Goal: Task Accomplishment & Management: Use online tool/utility

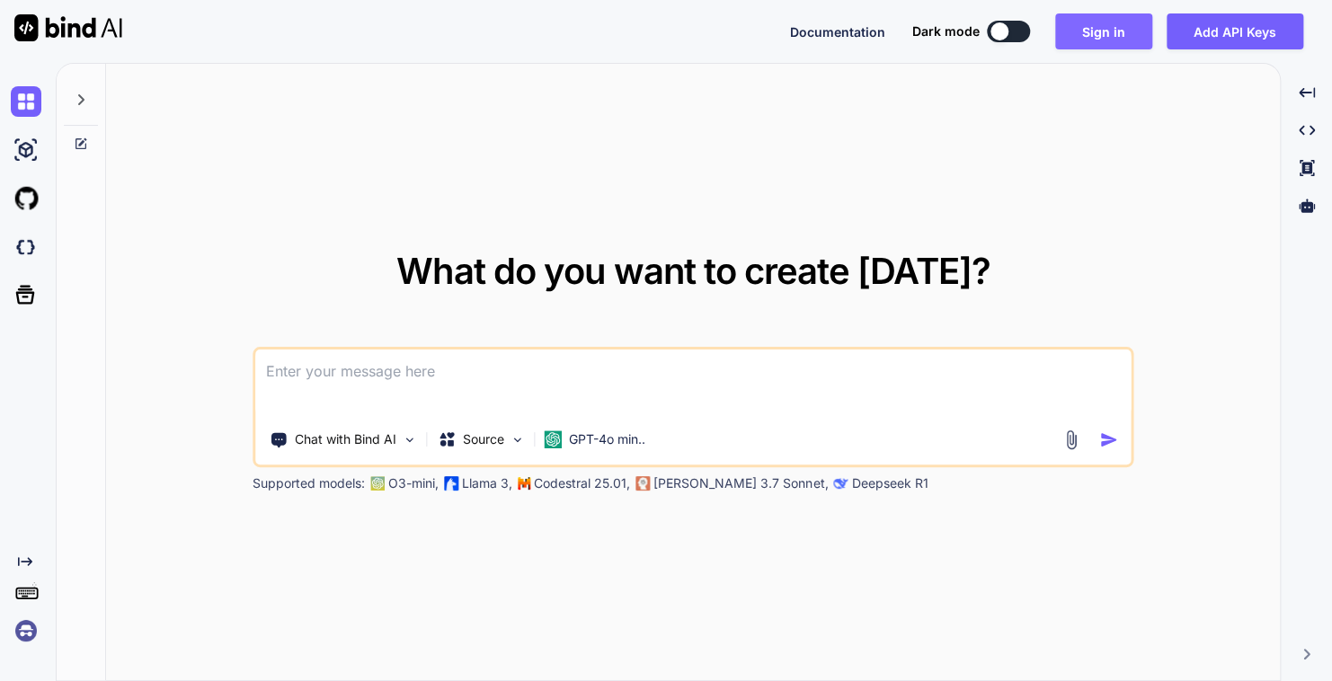
click at [1143, 31] on button "Sign in" at bounding box center [1103, 31] width 97 height 36
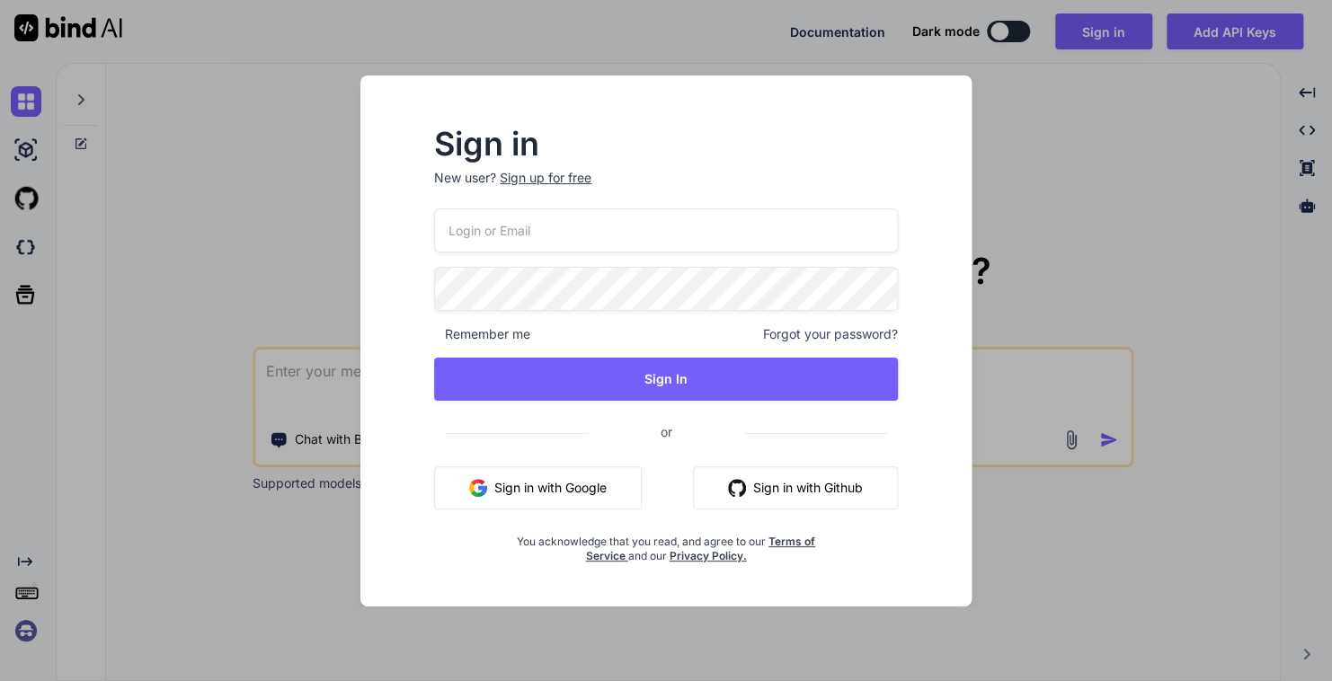
click at [538, 487] on button "Sign in with Google" at bounding box center [538, 487] width 208 height 43
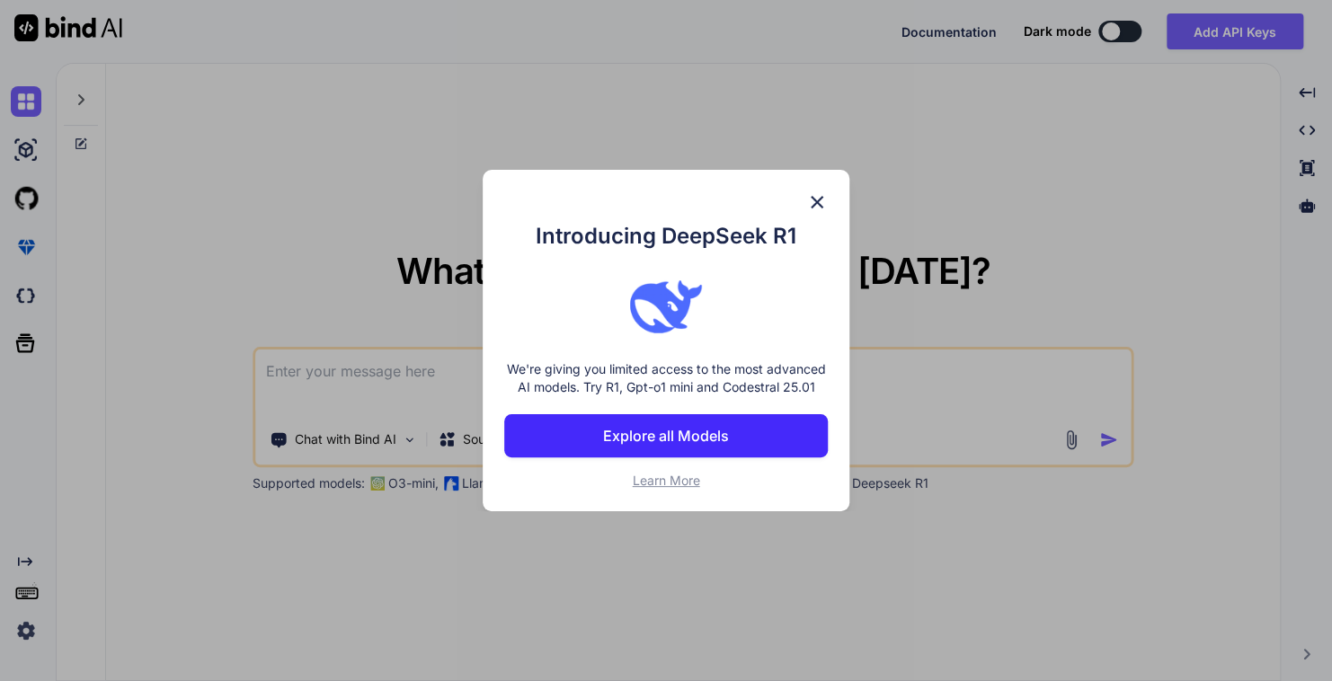
click at [819, 200] on img at bounding box center [817, 202] width 22 height 22
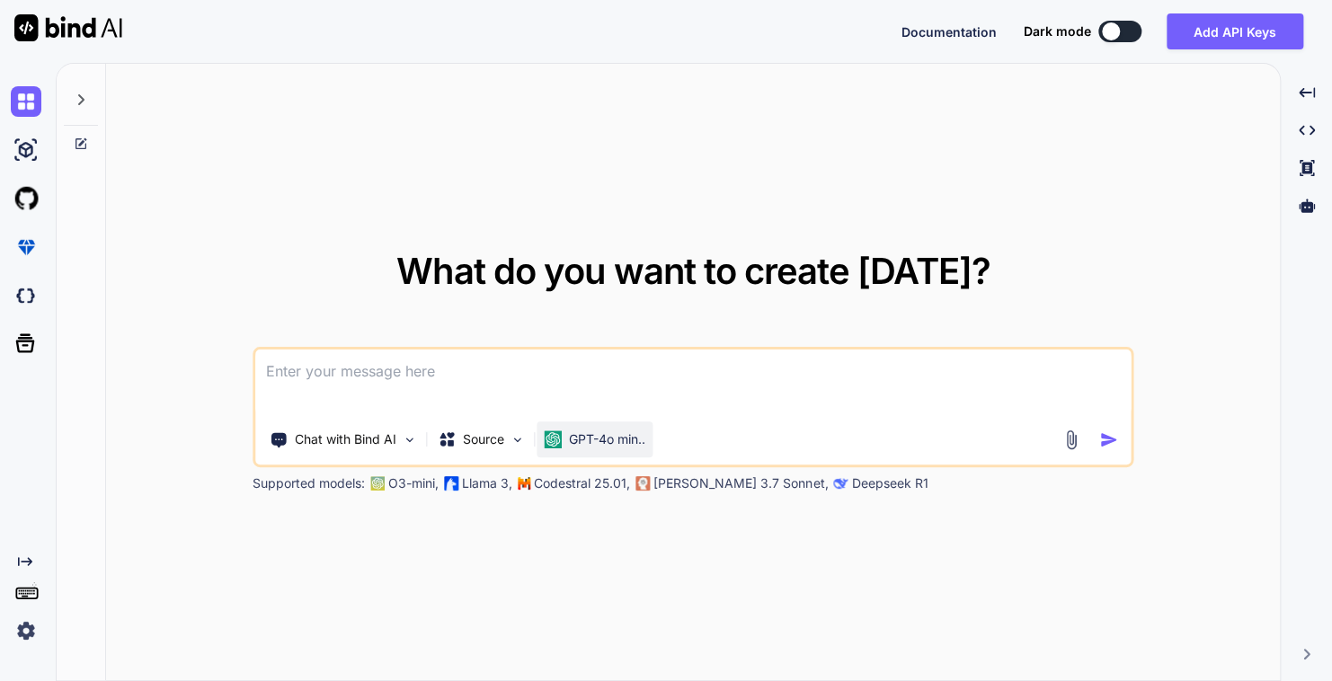
click at [582, 445] on p "GPT-4o min.." at bounding box center [607, 440] width 76 height 18
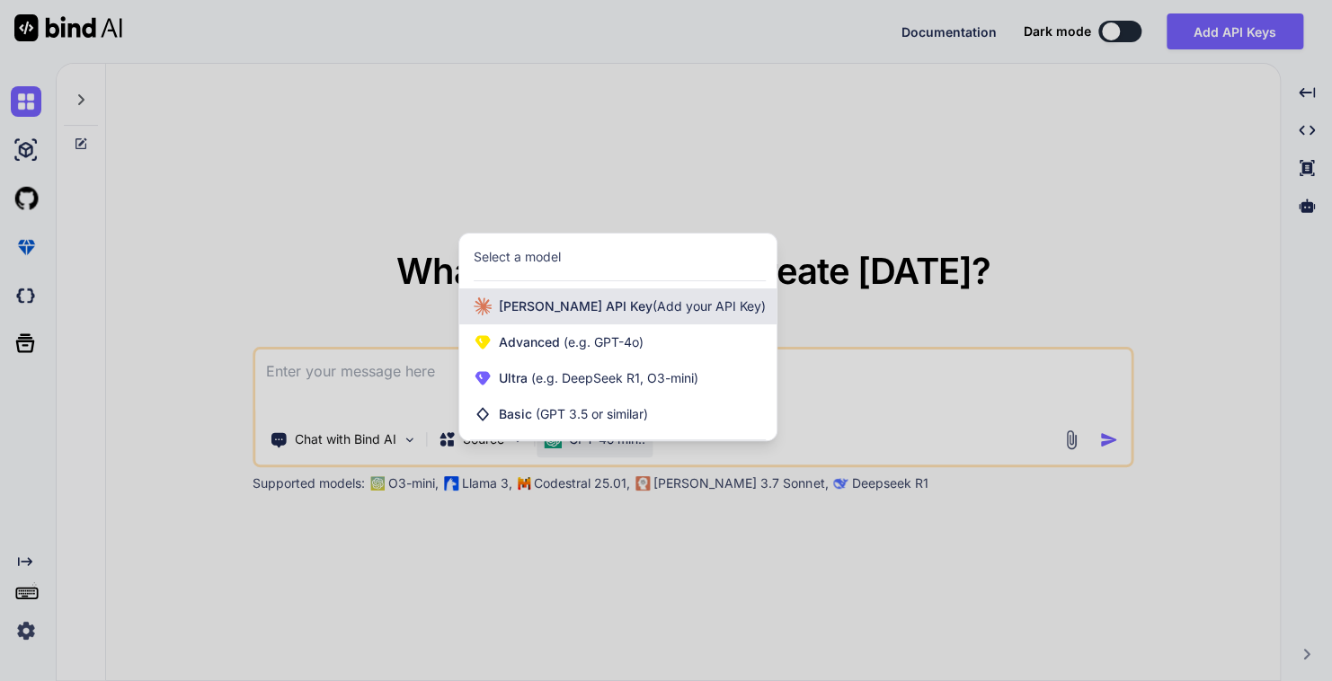
click at [573, 306] on span "[PERSON_NAME] Key (Add your API Key)" at bounding box center [632, 306] width 267 height 18
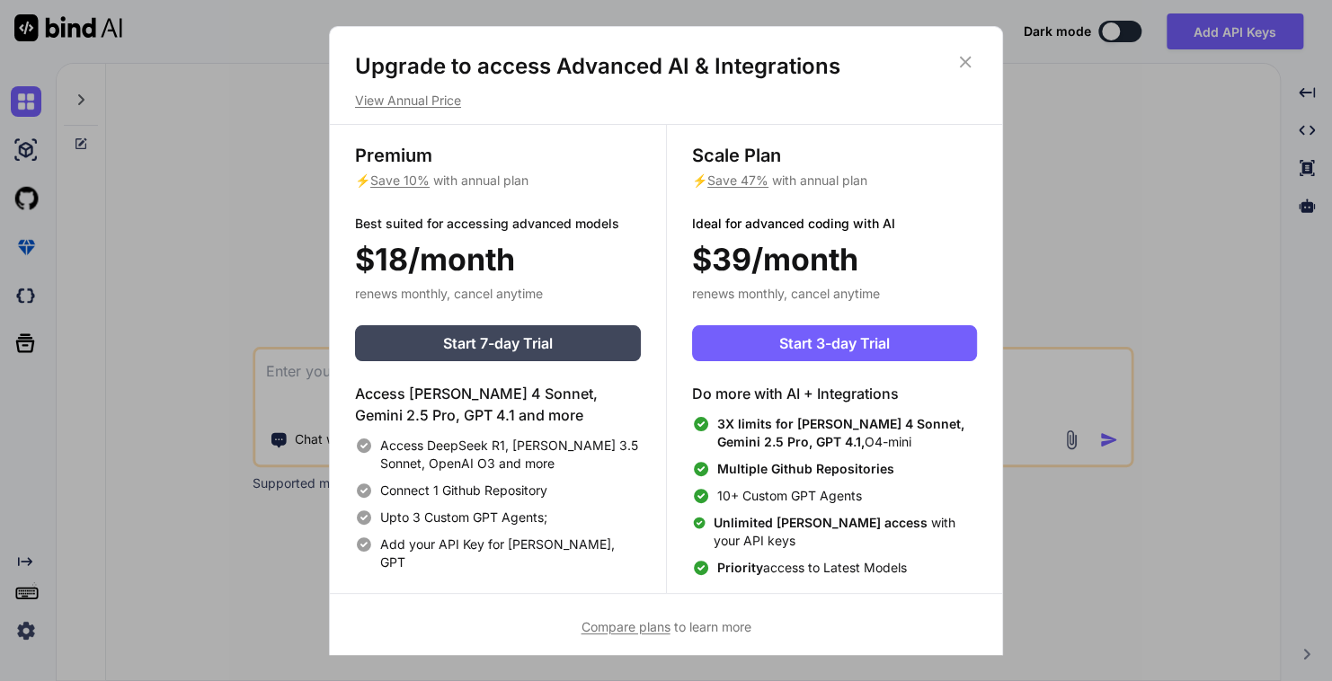
click at [966, 61] on icon at bounding box center [966, 63] width 12 height 12
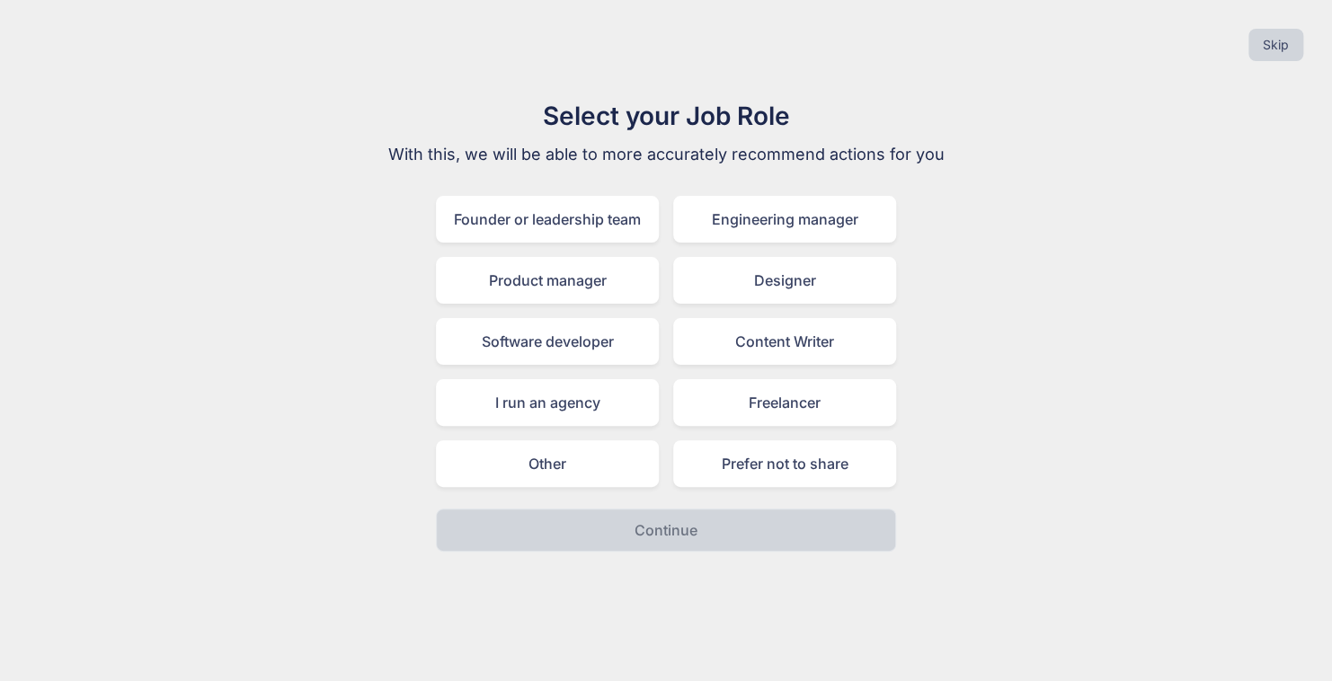
click at [716, 482] on div "Prefer not to share" at bounding box center [784, 463] width 223 height 47
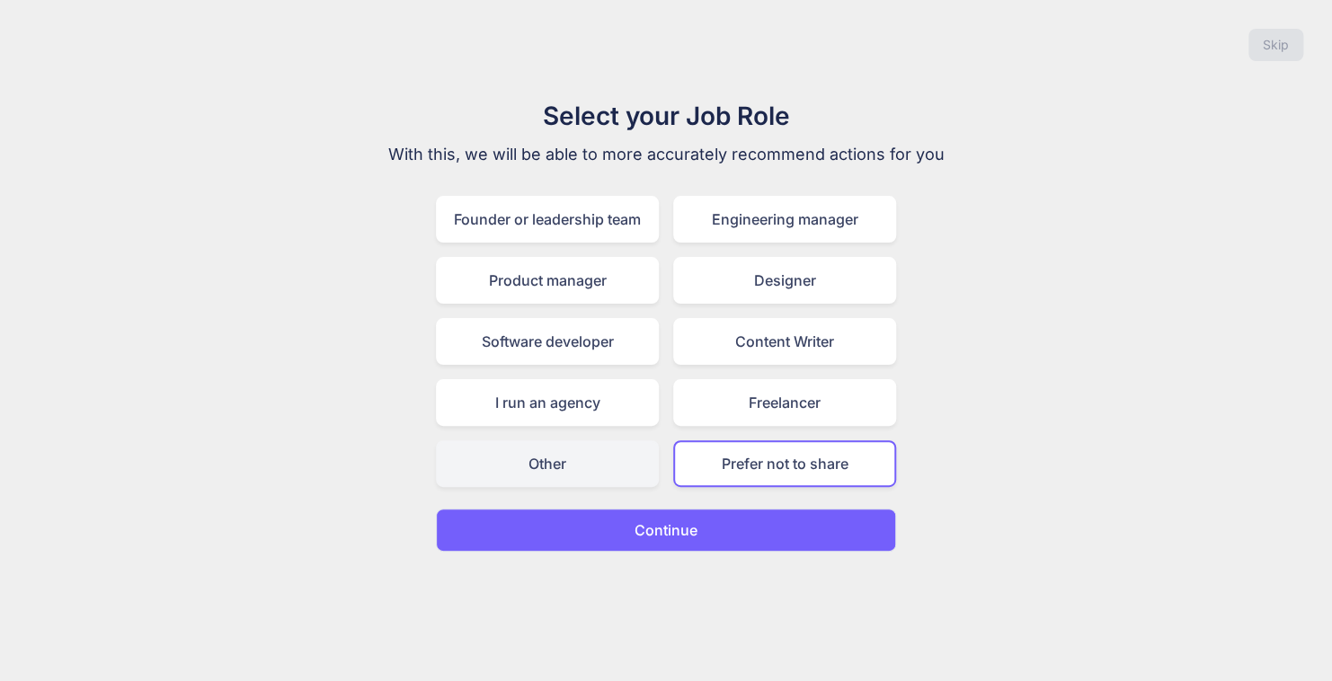
click at [603, 471] on div "Other" at bounding box center [547, 463] width 223 height 47
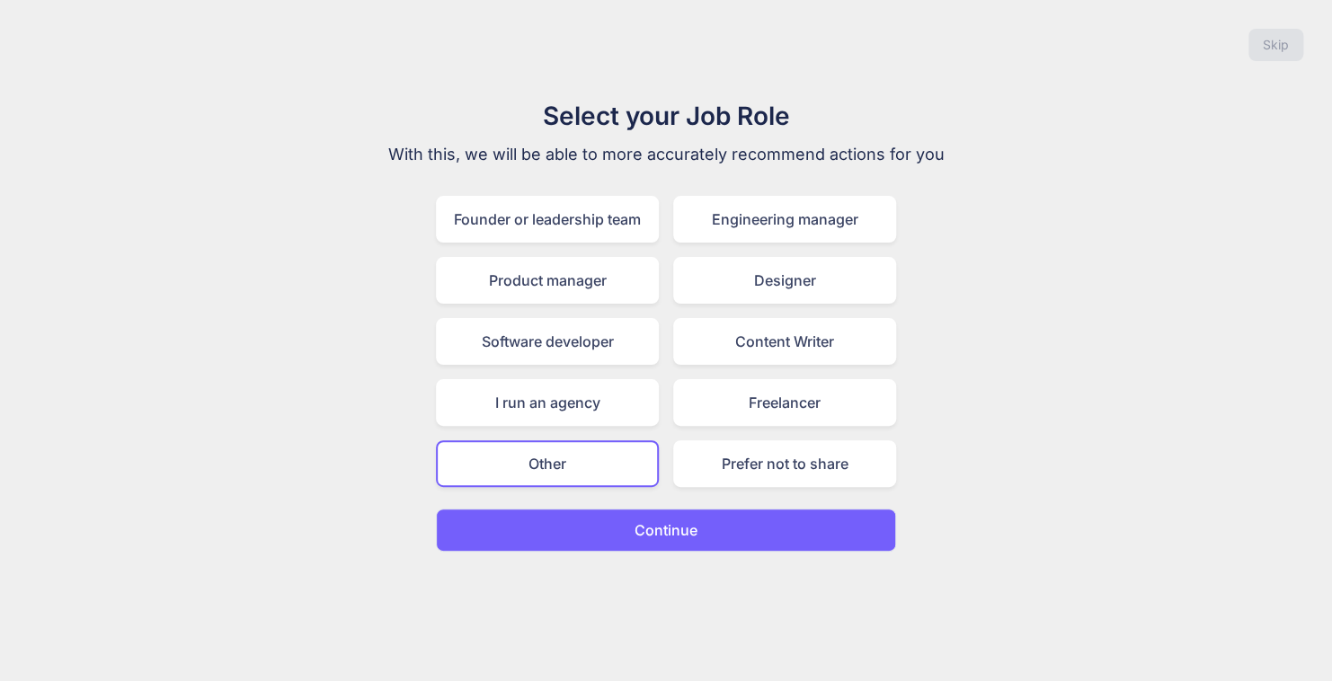
click at [655, 537] on p "Continue" at bounding box center [666, 530] width 63 height 22
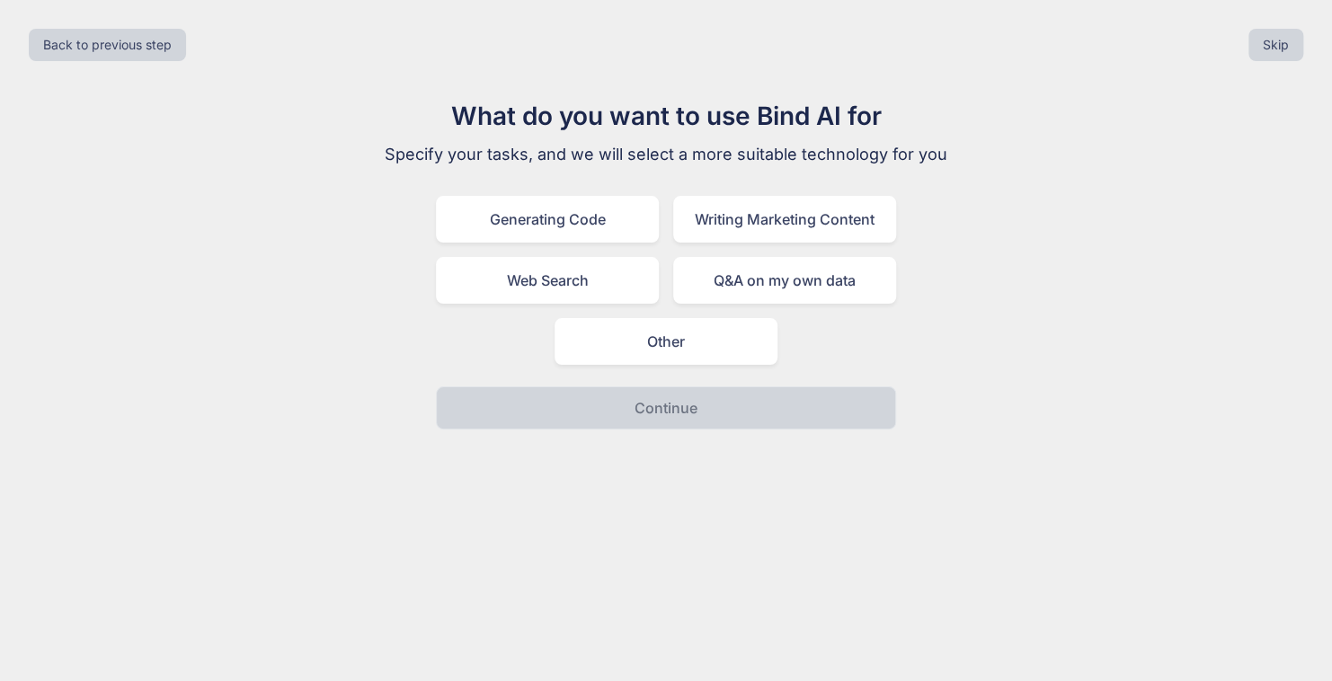
click at [652, 376] on div "What do you want to use Bind AI for Specify your tasks, and we will select a mo…" at bounding box center [666, 263] width 604 height 333
click at [654, 350] on div "Other" at bounding box center [666, 341] width 223 height 47
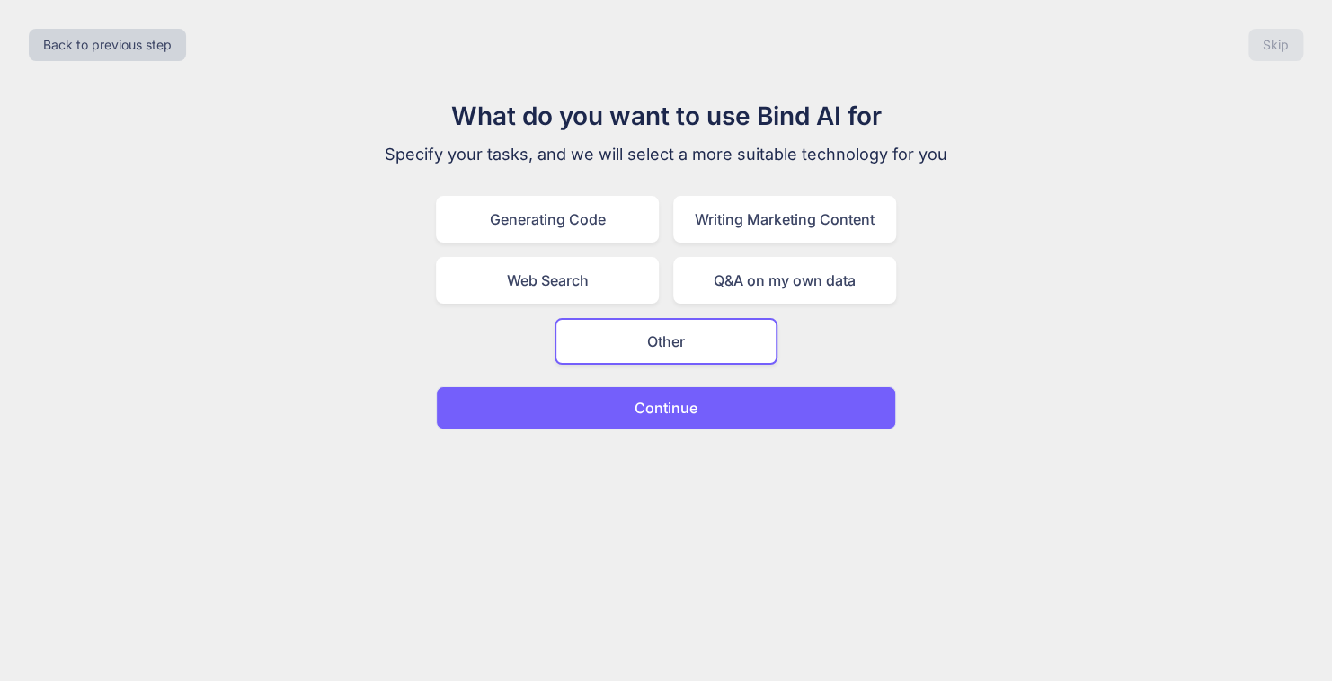
click at [636, 419] on button "Continue" at bounding box center [666, 407] width 460 height 43
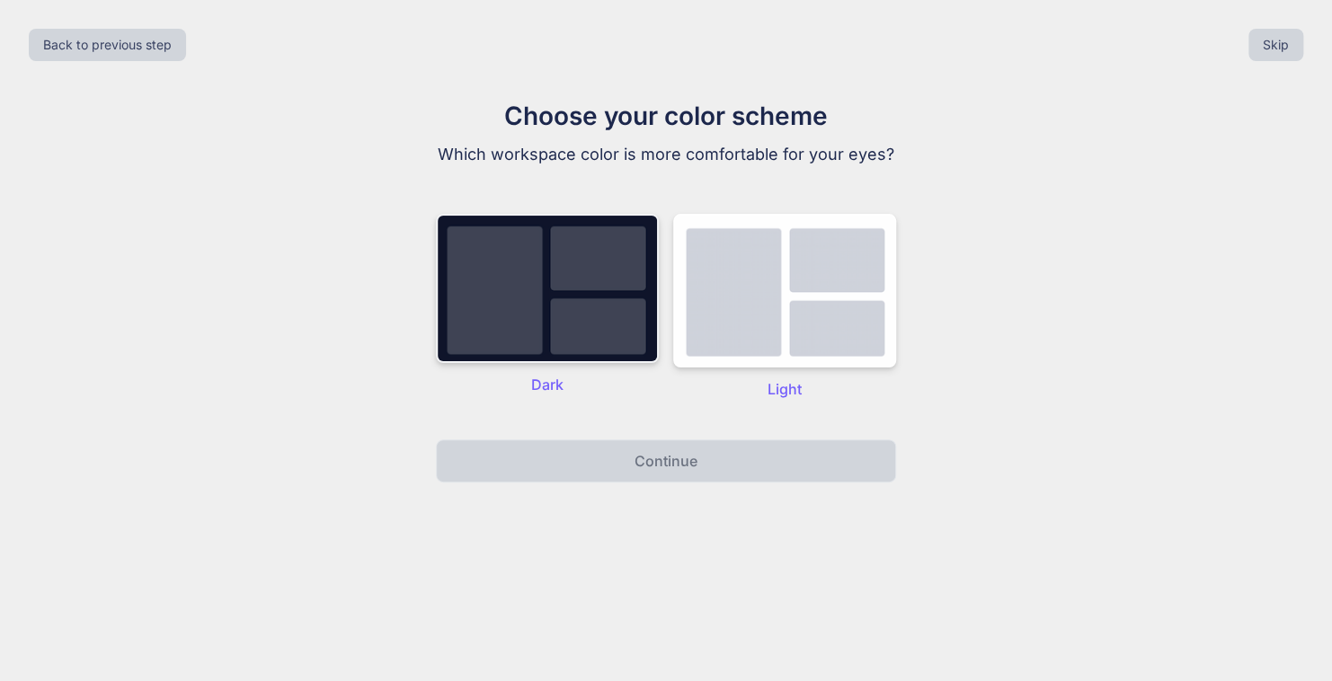
click at [575, 316] on img at bounding box center [547, 288] width 223 height 149
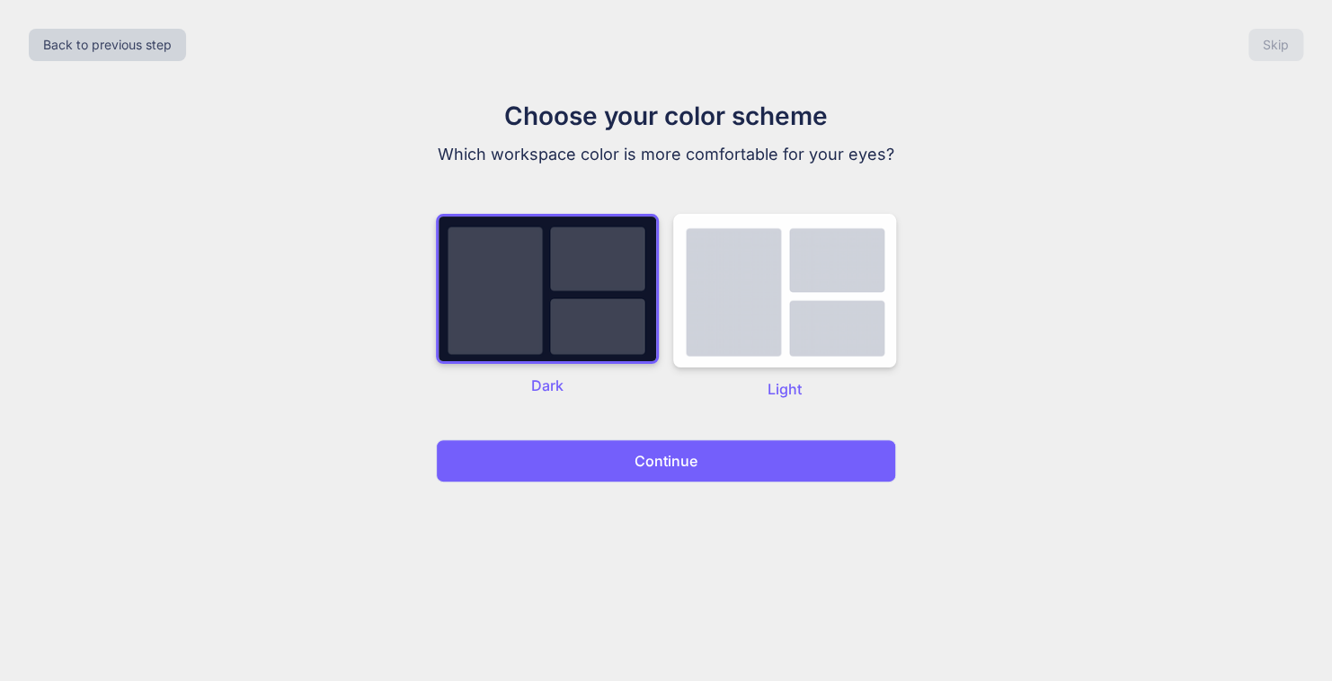
click at [652, 473] on button "Continue" at bounding box center [666, 461] width 460 height 43
click at [640, 469] on p "Continue" at bounding box center [666, 461] width 63 height 22
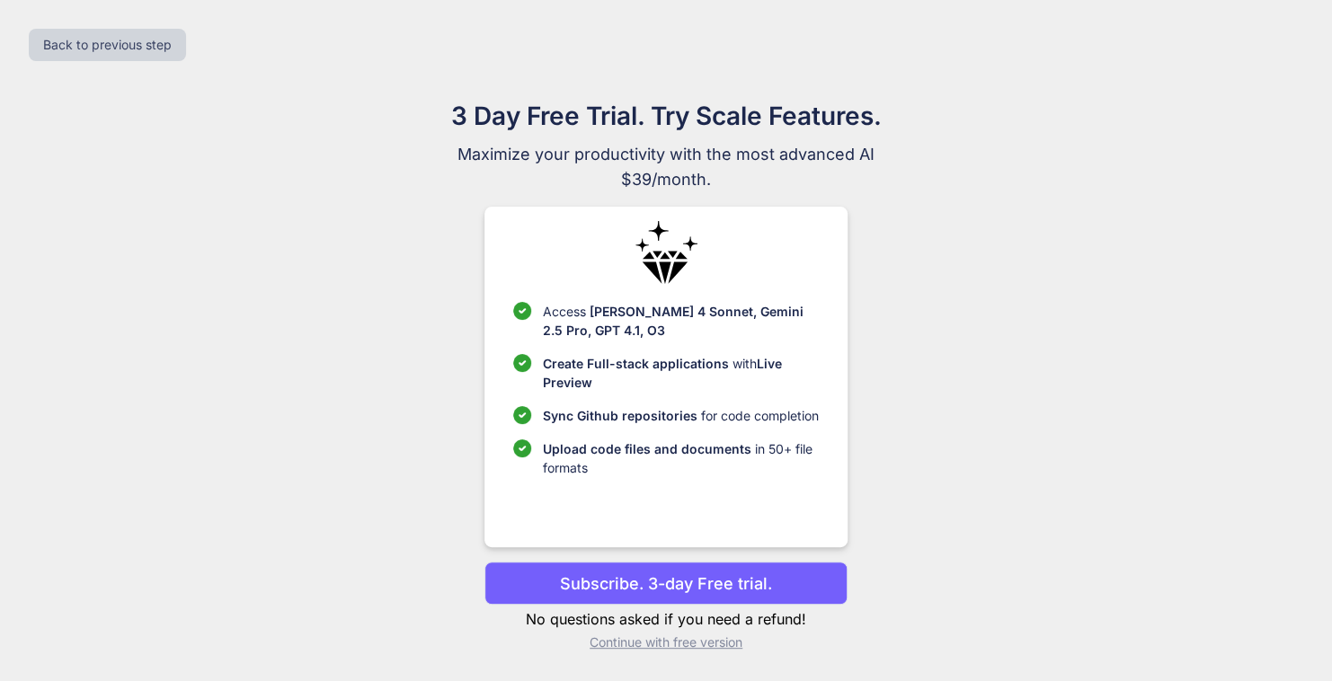
click at [652, 643] on p "Continue with free version" at bounding box center [665, 643] width 362 height 18
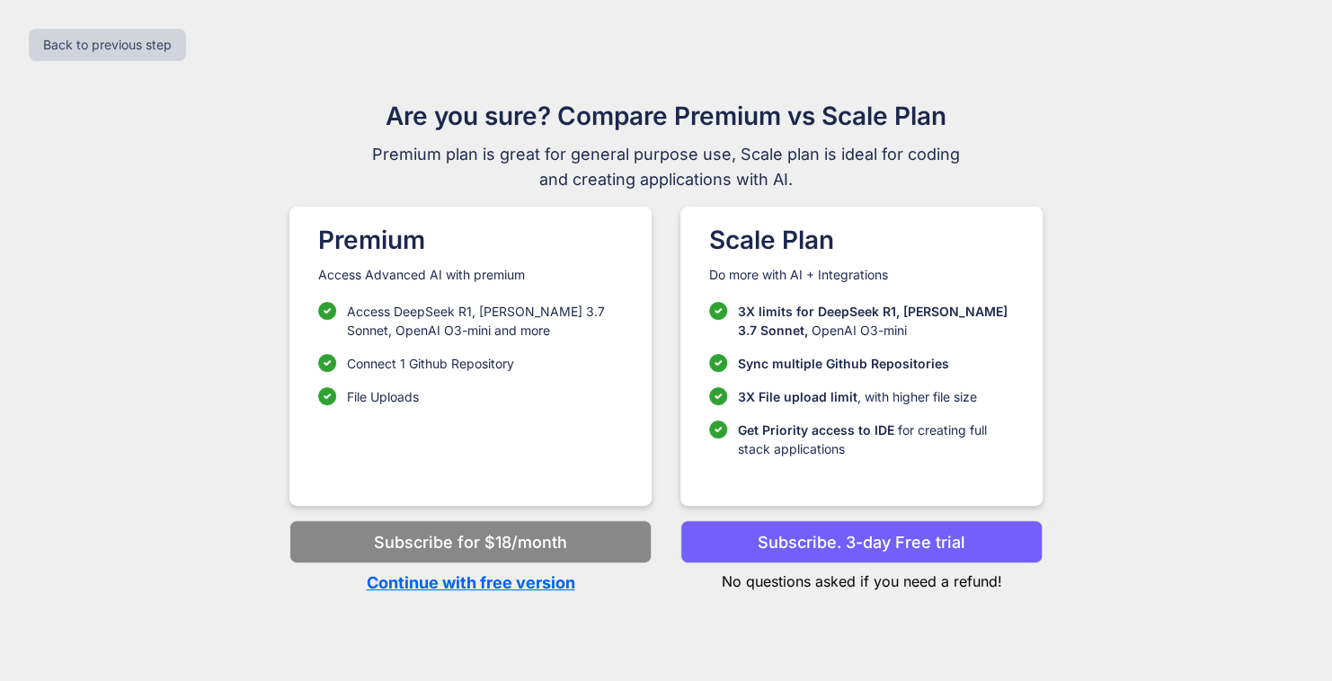
click at [533, 588] on p "Continue with free version" at bounding box center [470, 583] width 362 height 24
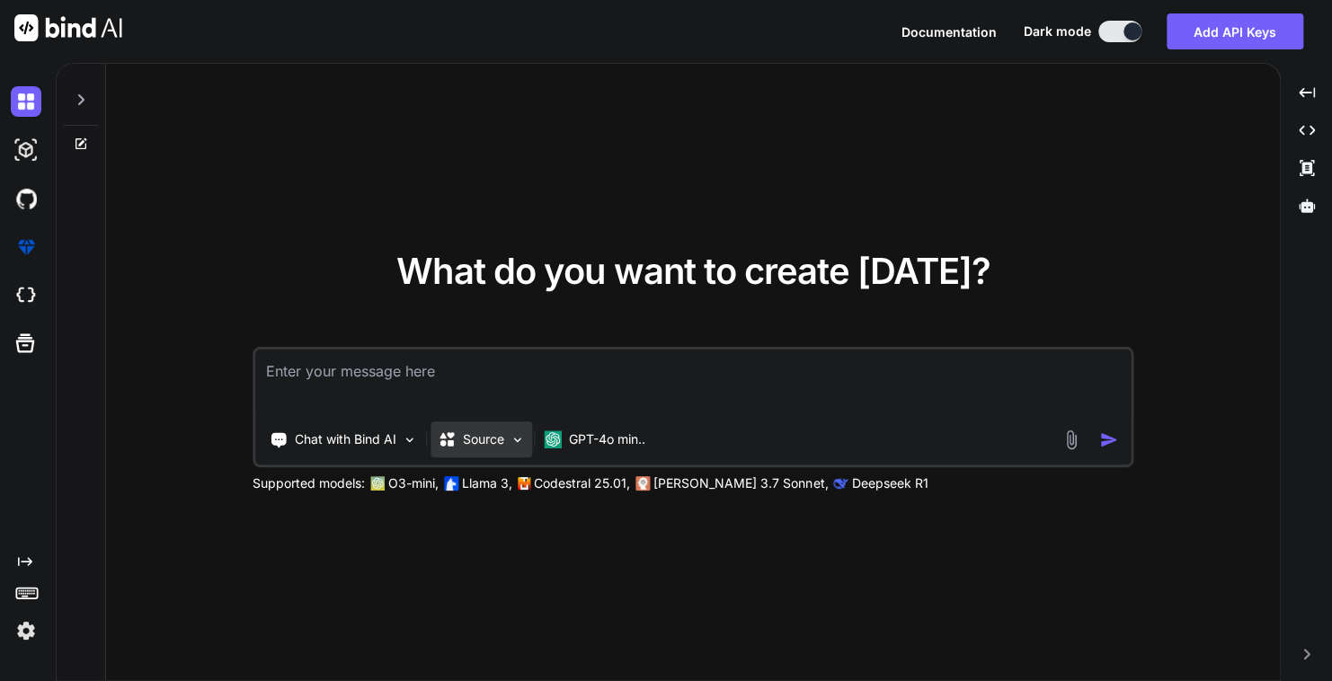
click at [505, 437] on div "Source" at bounding box center [482, 440] width 102 height 36
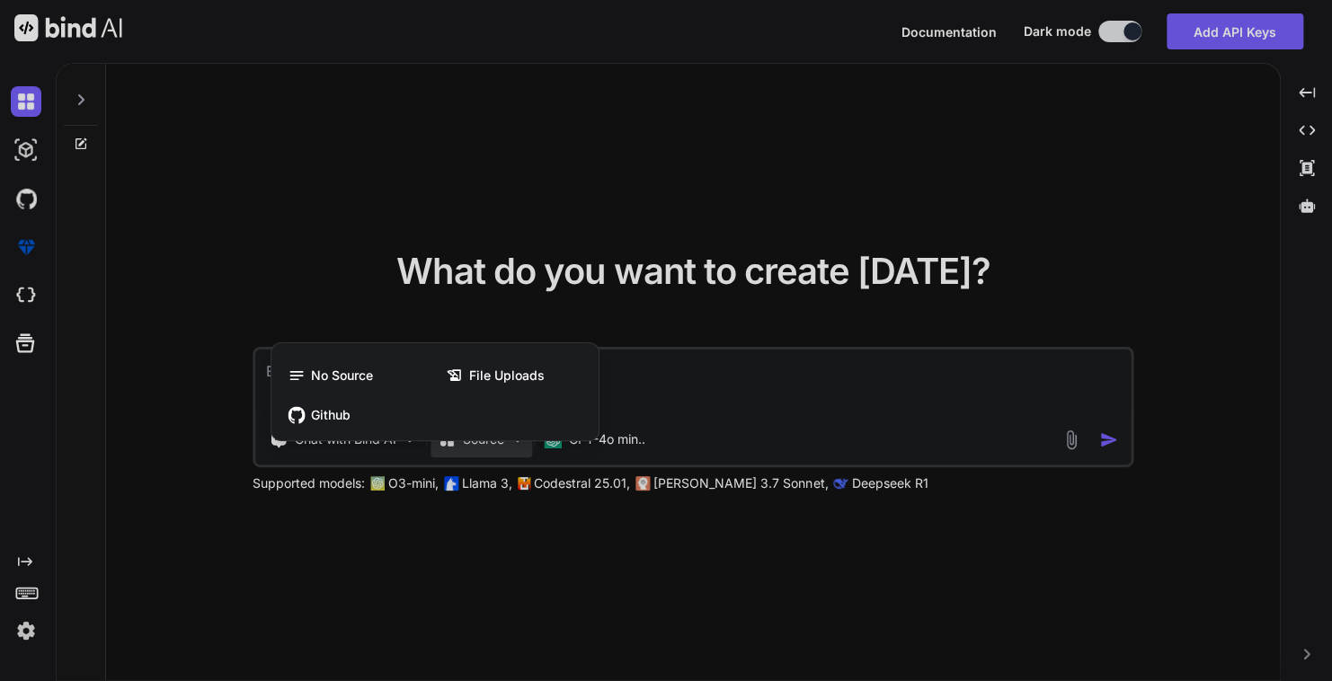
click at [772, 412] on div at bounding box center [666, 340] width 1332 height 681
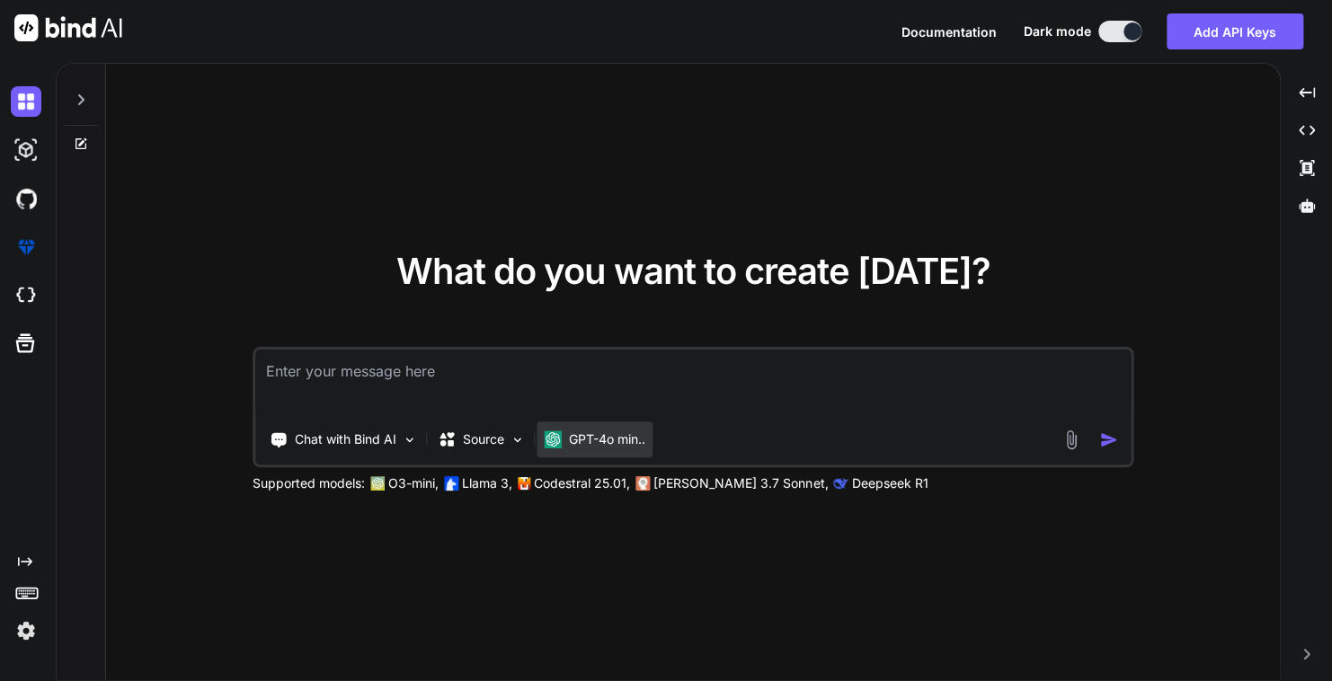
click at [605, 445] on p "GPT-4o min.." at bounding box center [607, 440] width 76 height 18
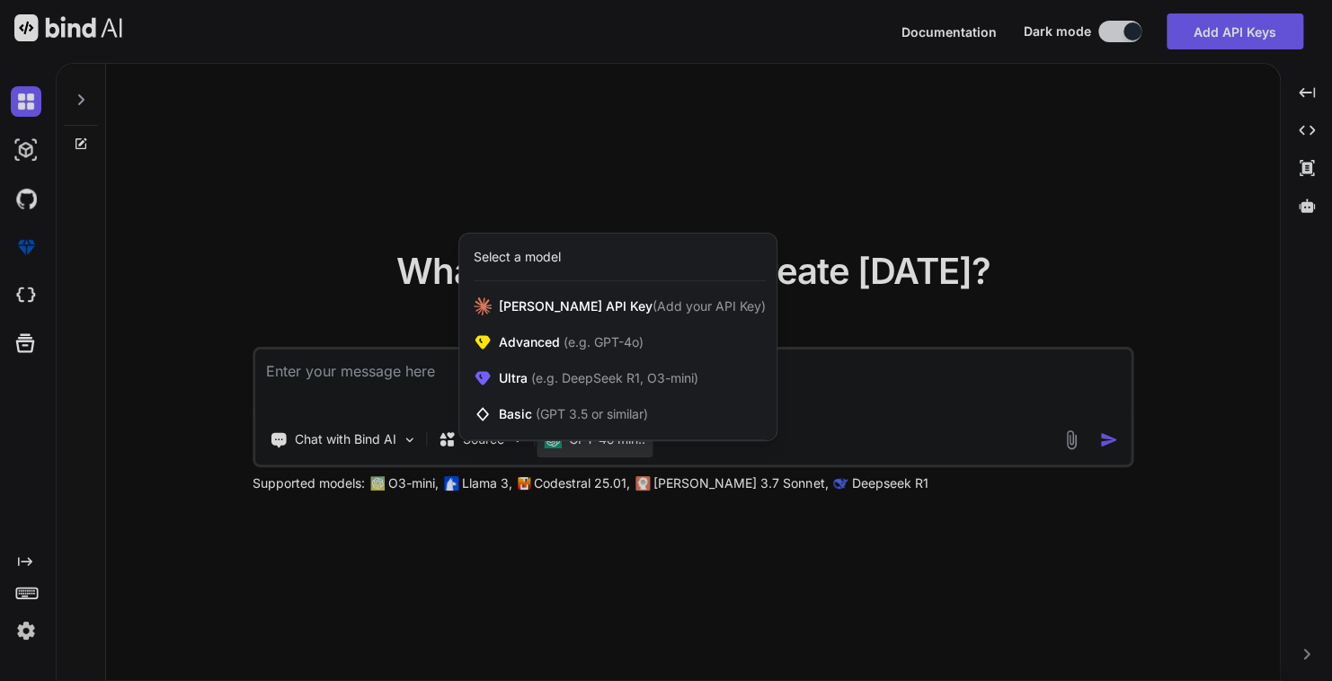
click at [808, 314] on div at bounding box center [666, 340] width 1332 height 681
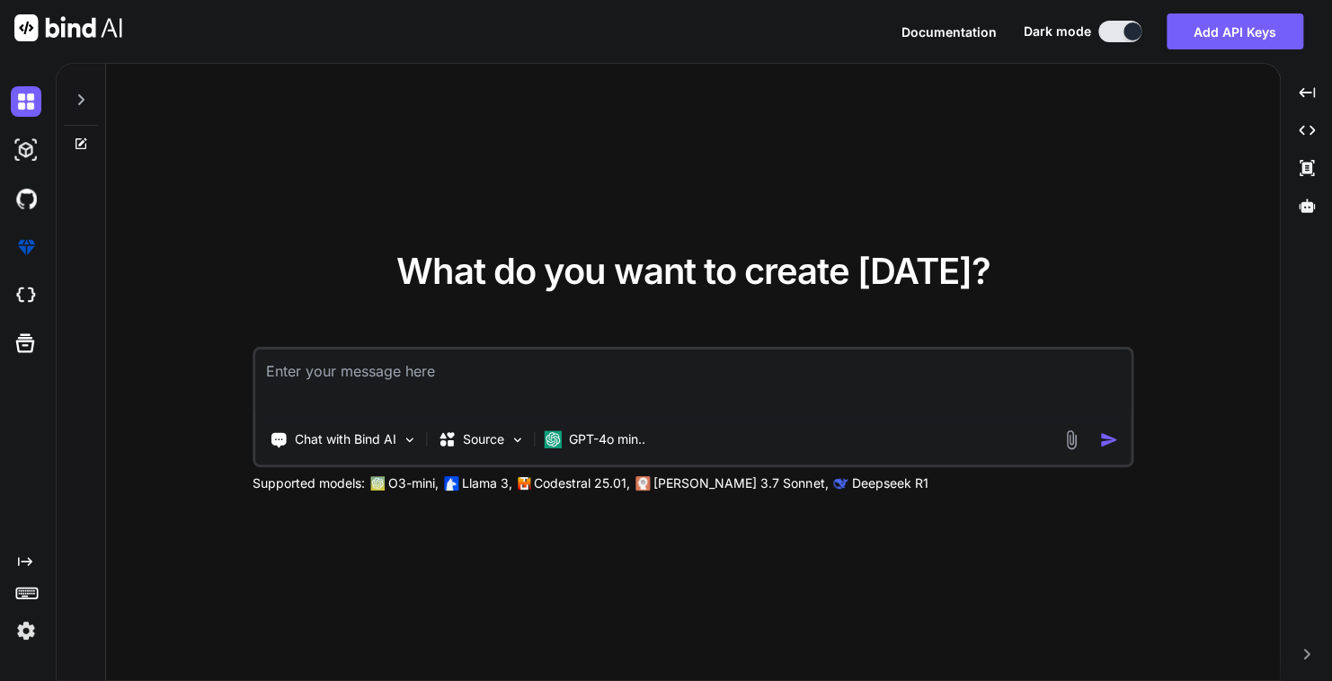
click at [657, 487] on p "[PERSON_NAME] 3.7 Sonnet," at bounding box center [740, 484] width 174 height 18
click at [355, 440] on p "Chat with Bind AI" at bounding box center [346, 440] width 102 height 18
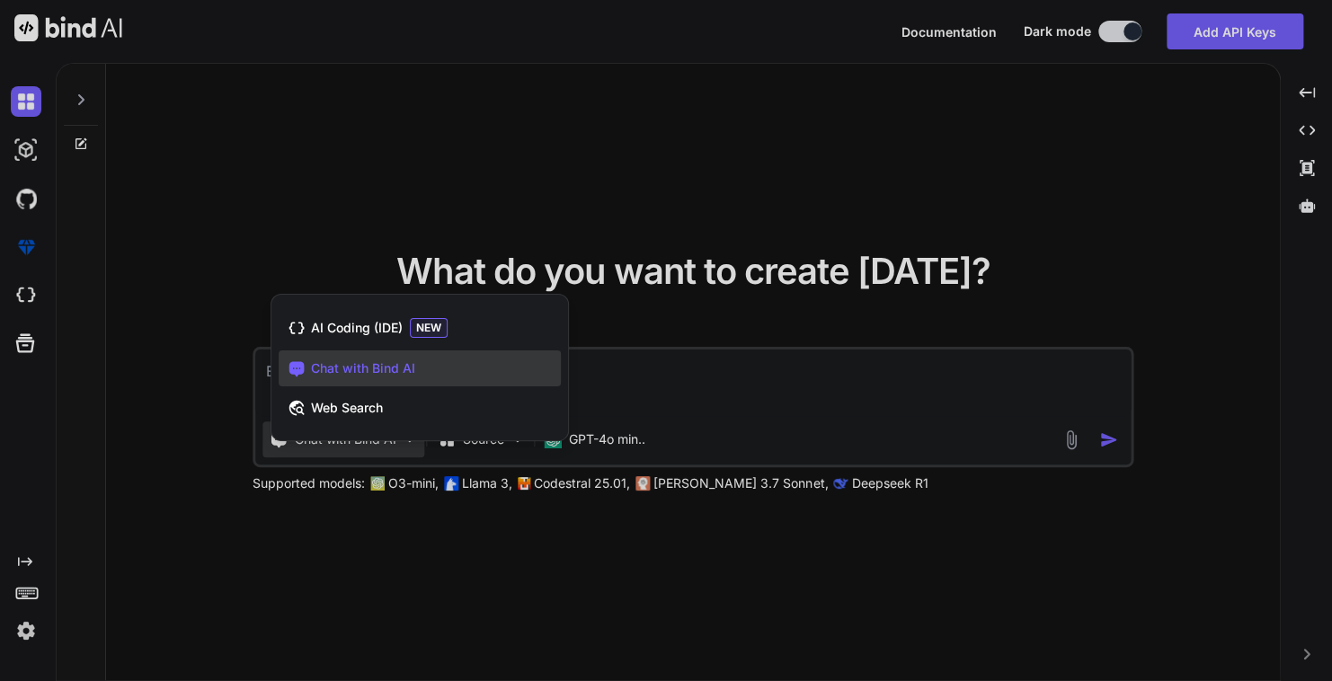
click at [750, 155] on div at bounding box center [666, 340] width 1332 height 681
